Goal: Find specific page/section: Find specific page/section

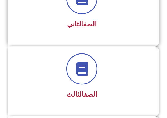
scroll to position [242, 0]
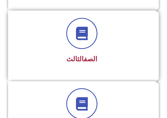
click at [113, 35] on div at bounding box center [81, 33] width 133 height 31
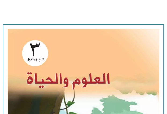
scroll to position [1936, -2]
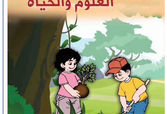
click at [74, 106] on img at bounding box center [87, 47] width 158 height 197
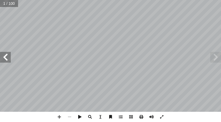
click at [8, 58] on span at bounding box center [5, 57] width 11 height 11
click at [10, 57] on span at bounding box center [5, 57] width 11 height 11
click at [58, 118] on span at bounding box center [59, 117] width 10 height 10
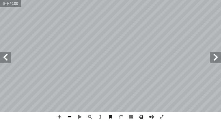
click at [68, 117] on span at bounding box center [69, 117] width 10 height 10
click at [57, 118] on span at bounding box center [59, 117] width 10 height 10
click at [5, 58] on span at bounding box center [5, 57] width 11 height 11
